Goal: Information Seeking & Learning: Learn about a topic

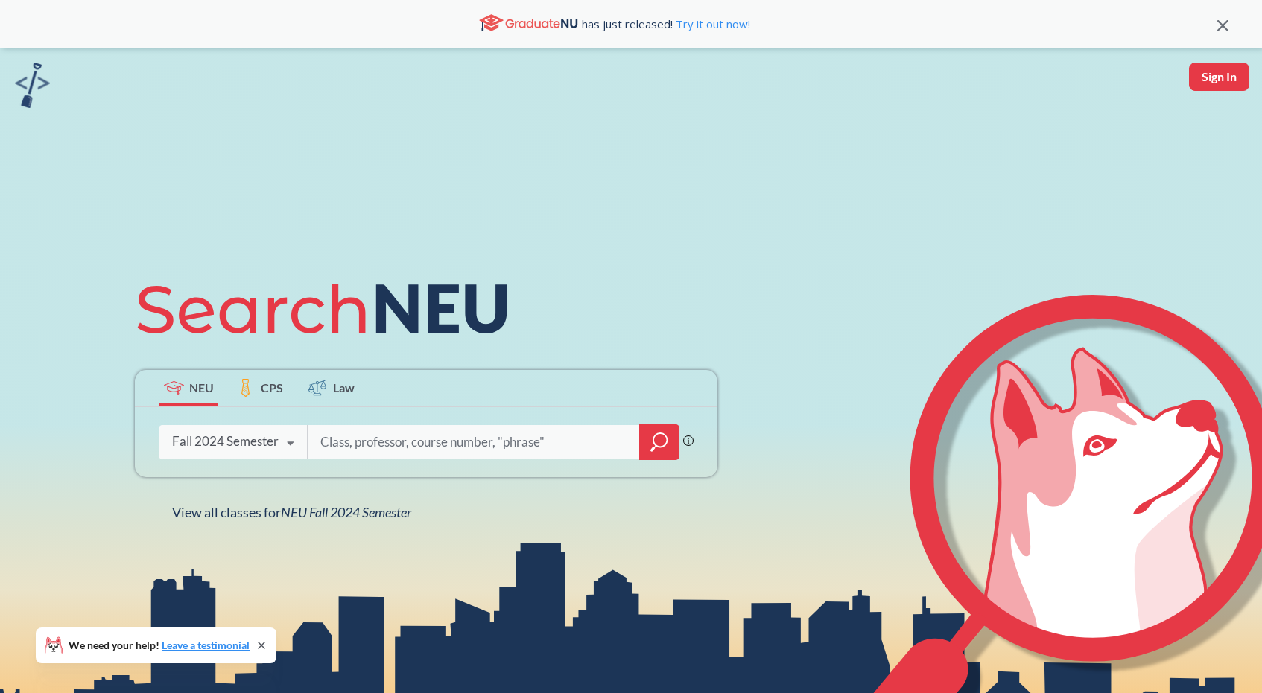
click at [222, 459] on div "Fall 2024 Semester Fall 2025 Semester Summer 2 2025 Semester Summer Full 2025 S…" at bounding box center [233, 441] width 148 height 37
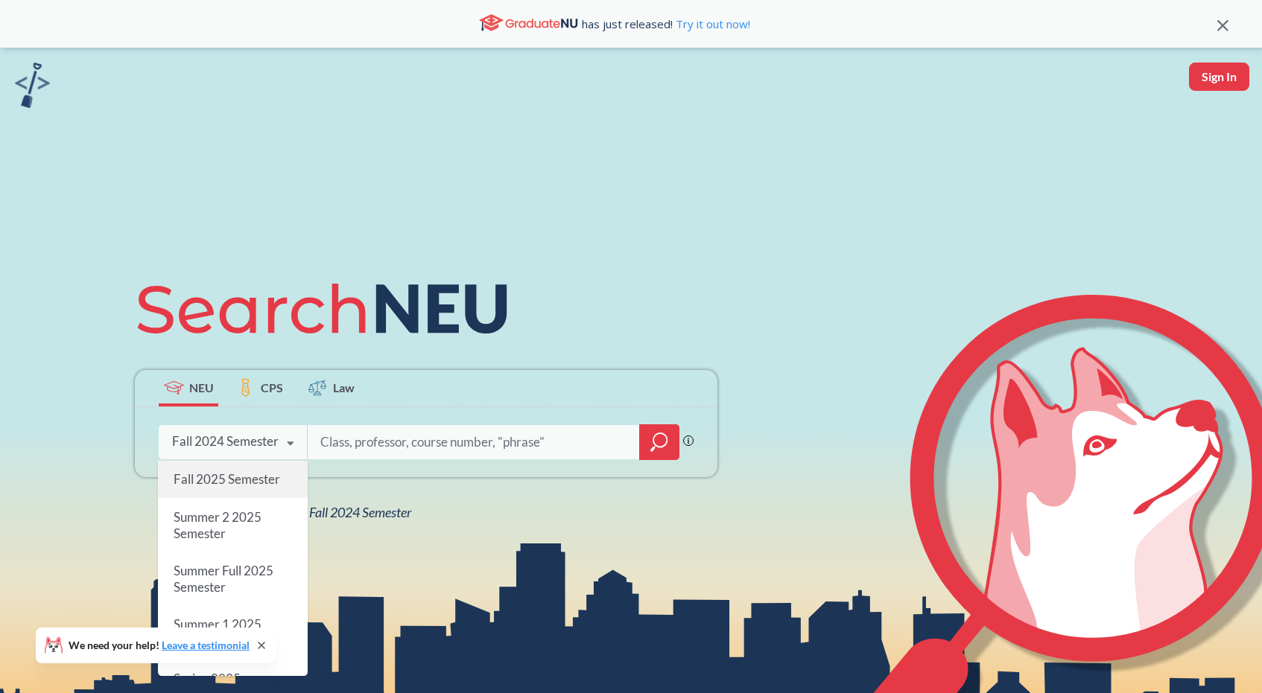
click at [238, 473] on span "Fall 2025 Semester" at bounding box center [227, 479] width 107 height 16
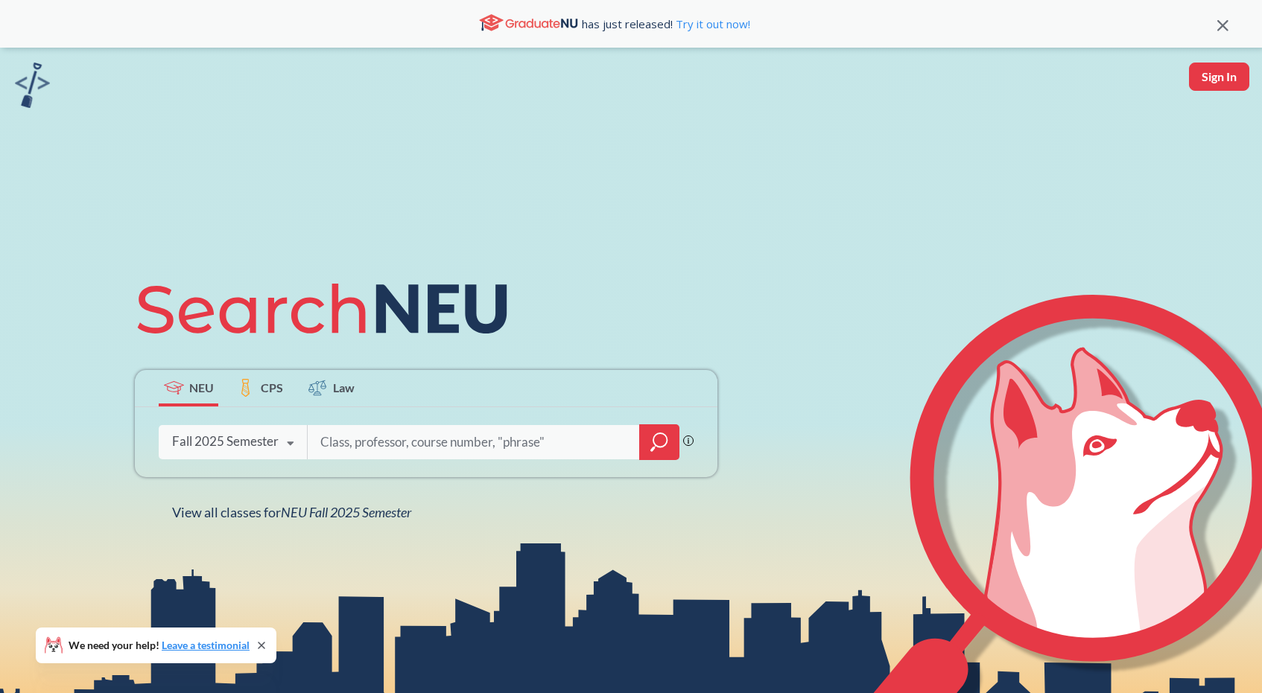
click at [404, 441] on input "search" at bounding box center [474, 442] width 310 height 31
type input "cs 5005"
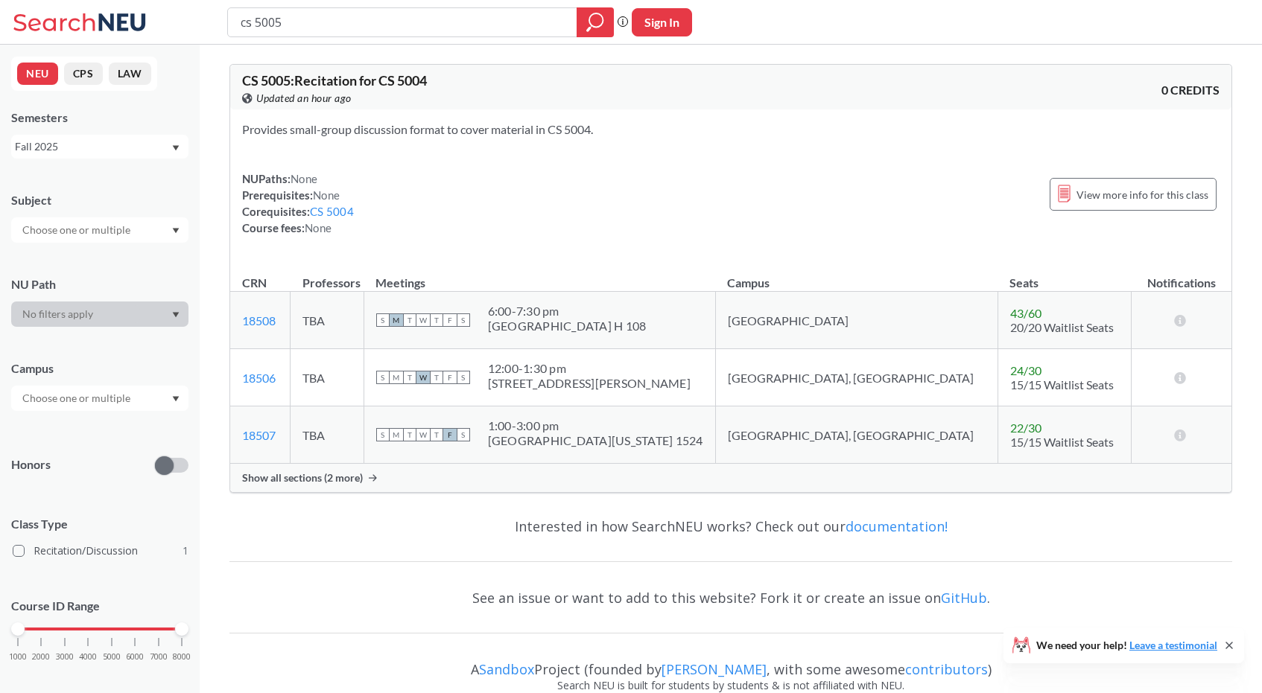
click at [331, 480] on span "Show all sections (2 more)" at bounding box center [302, 477] width 121 height 13
